Goal: Task Accomplishment & Management: Manage account settings

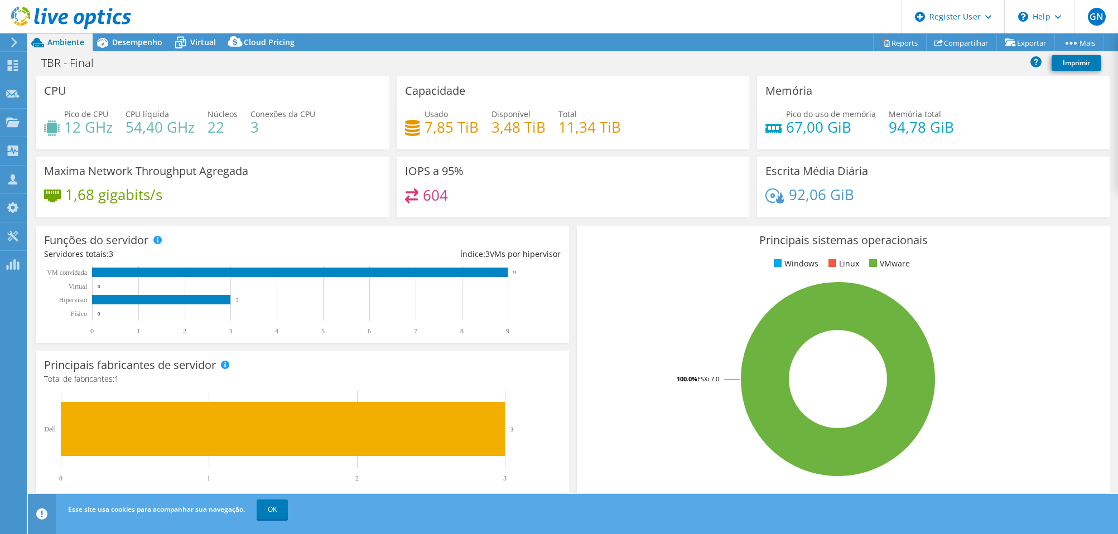
select select "SouthAmerica"
select select "BRL"
